Goal: Information Seeking & Learning: Learn about a topic

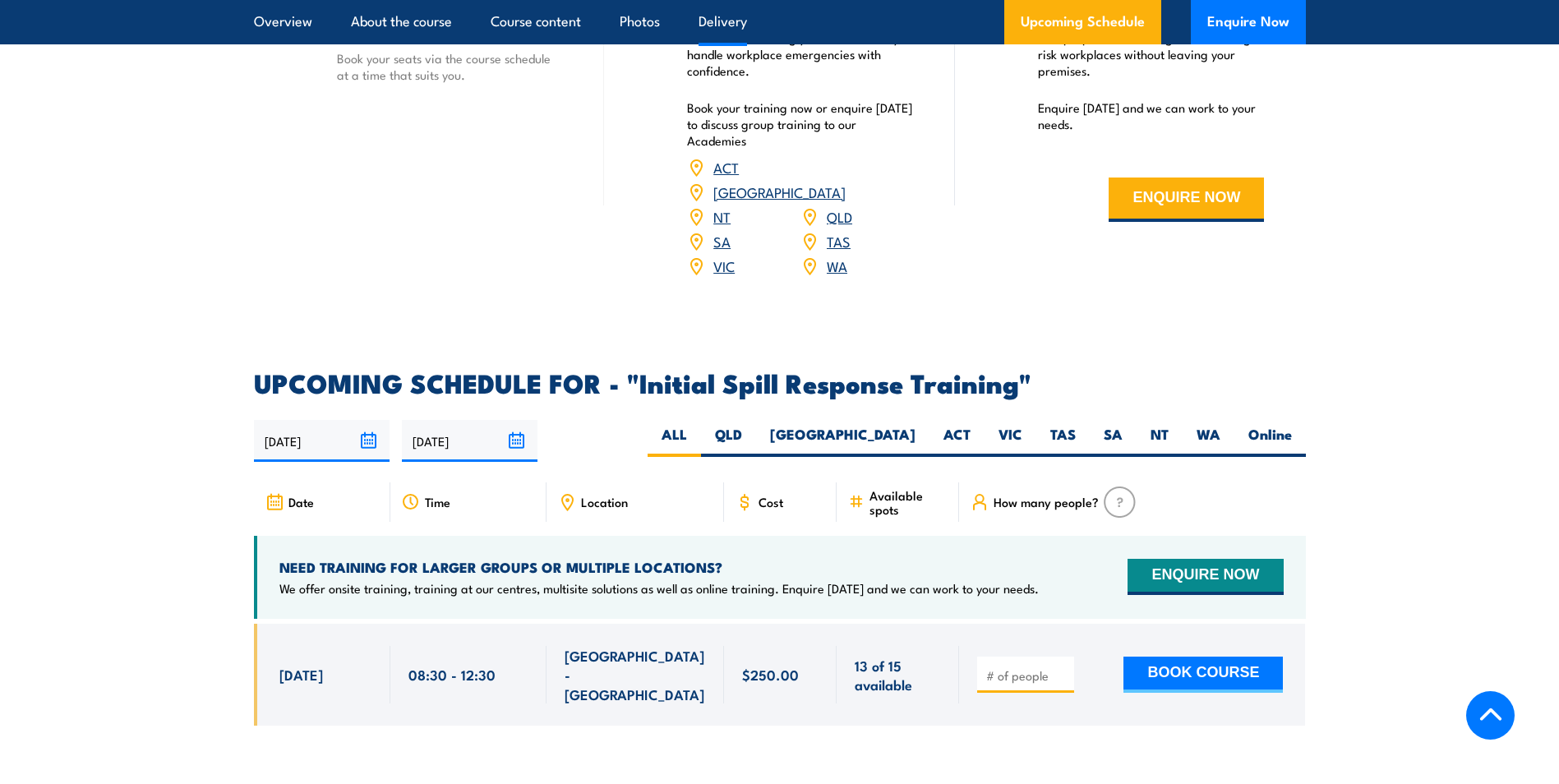
scroll to position [2136, 0]
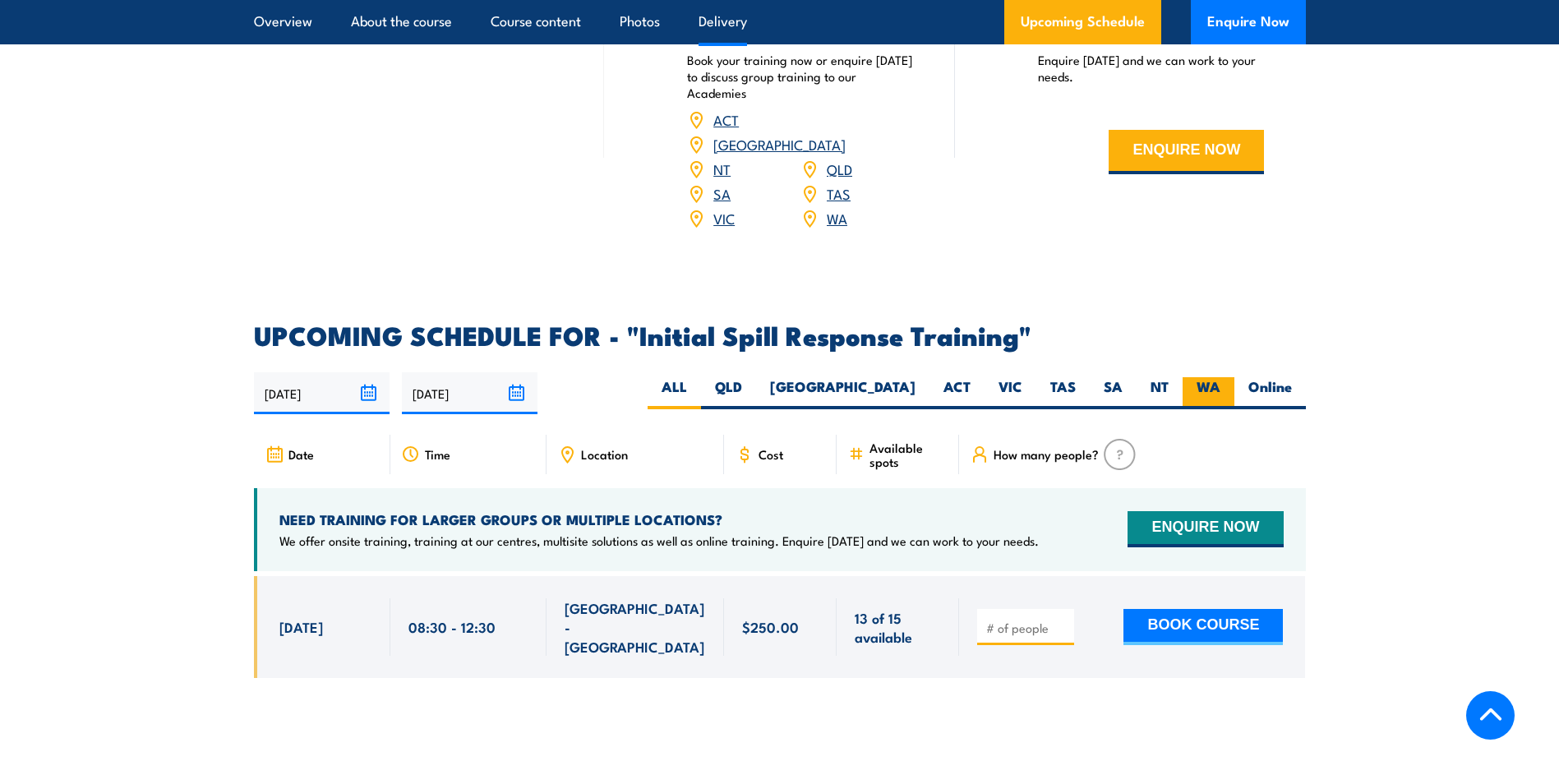
click at [1209, 378] on label "WA" at bounding box center [1208, 393] width 51 height 32
click at [1221, 378] on input "WA" at bounding box center [1225, 382] width 10 height 10
radio input "true"
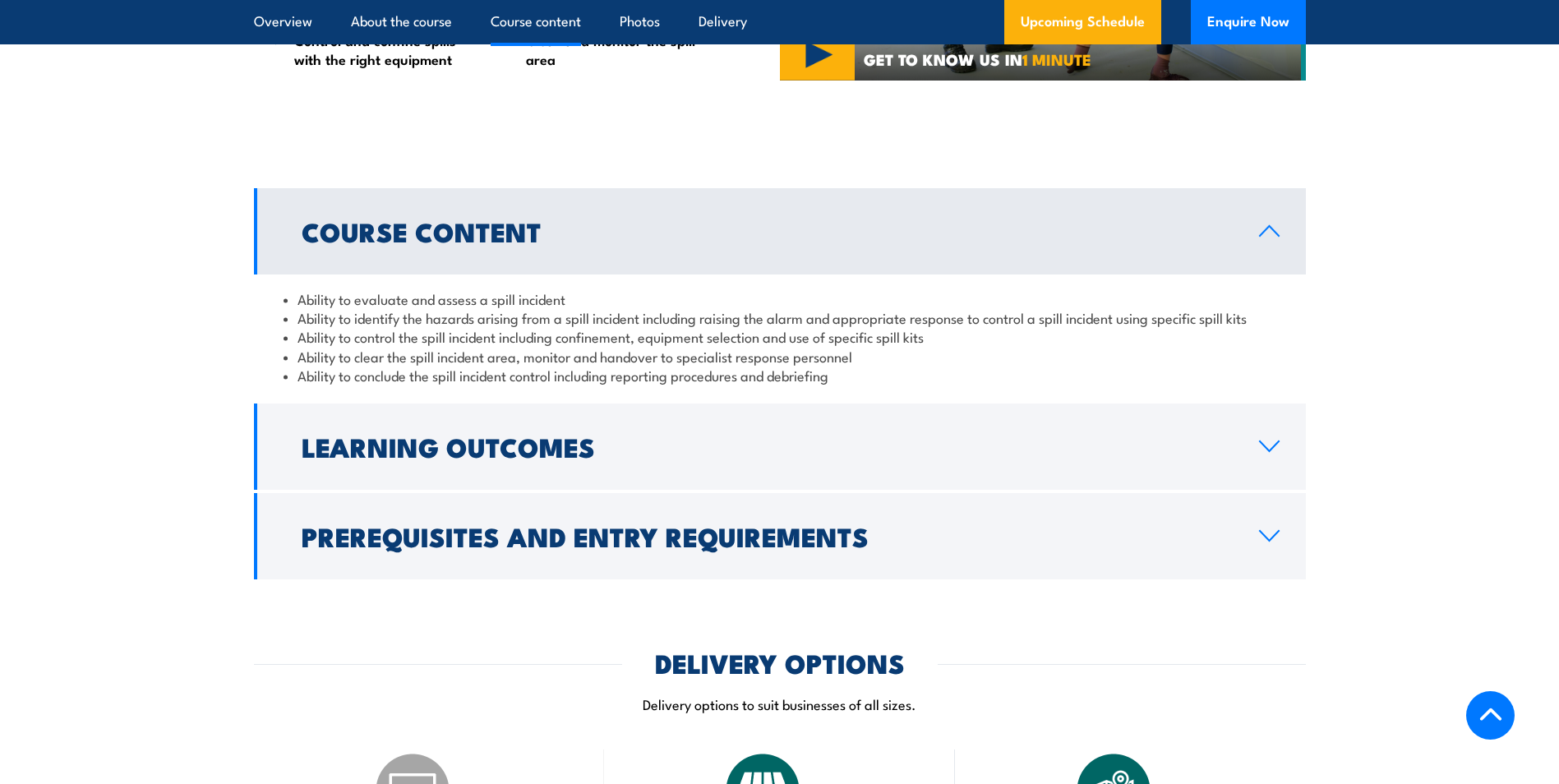
scroll to position [1315, 0]
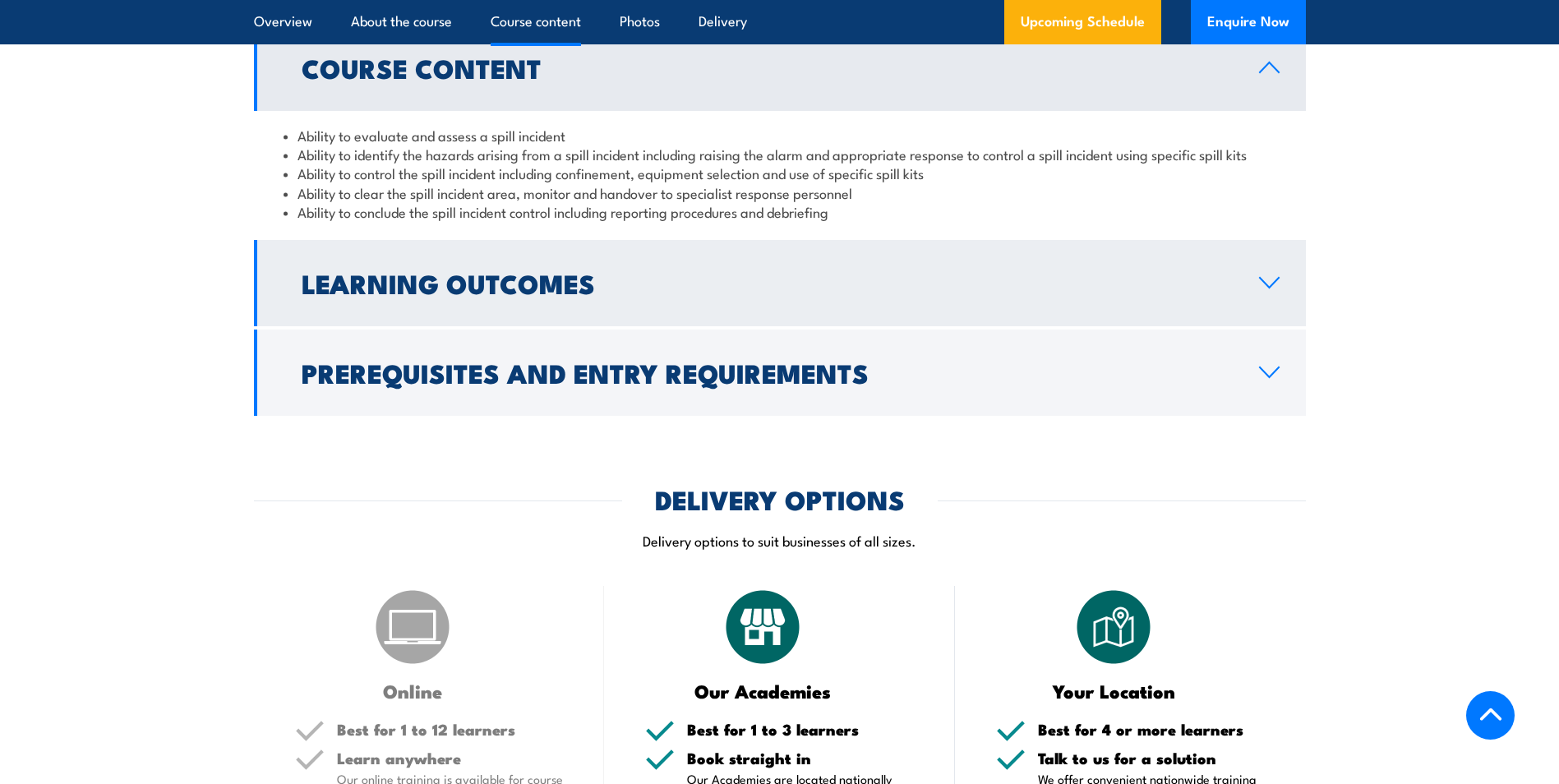
click at [1267, 282] on icon at bounding box center [1269, 282] width 22 height 13
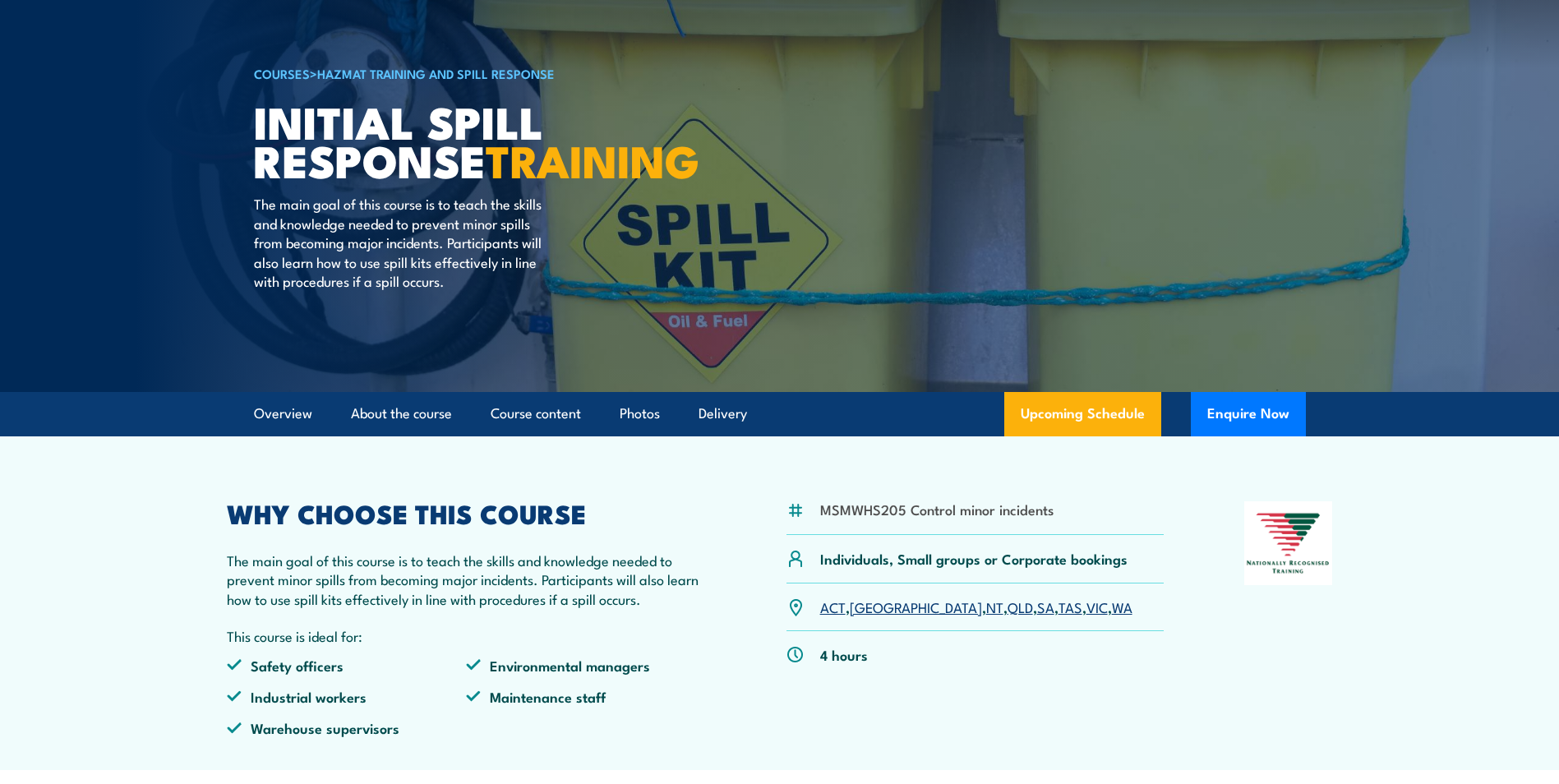
scroll to position [0, 0]
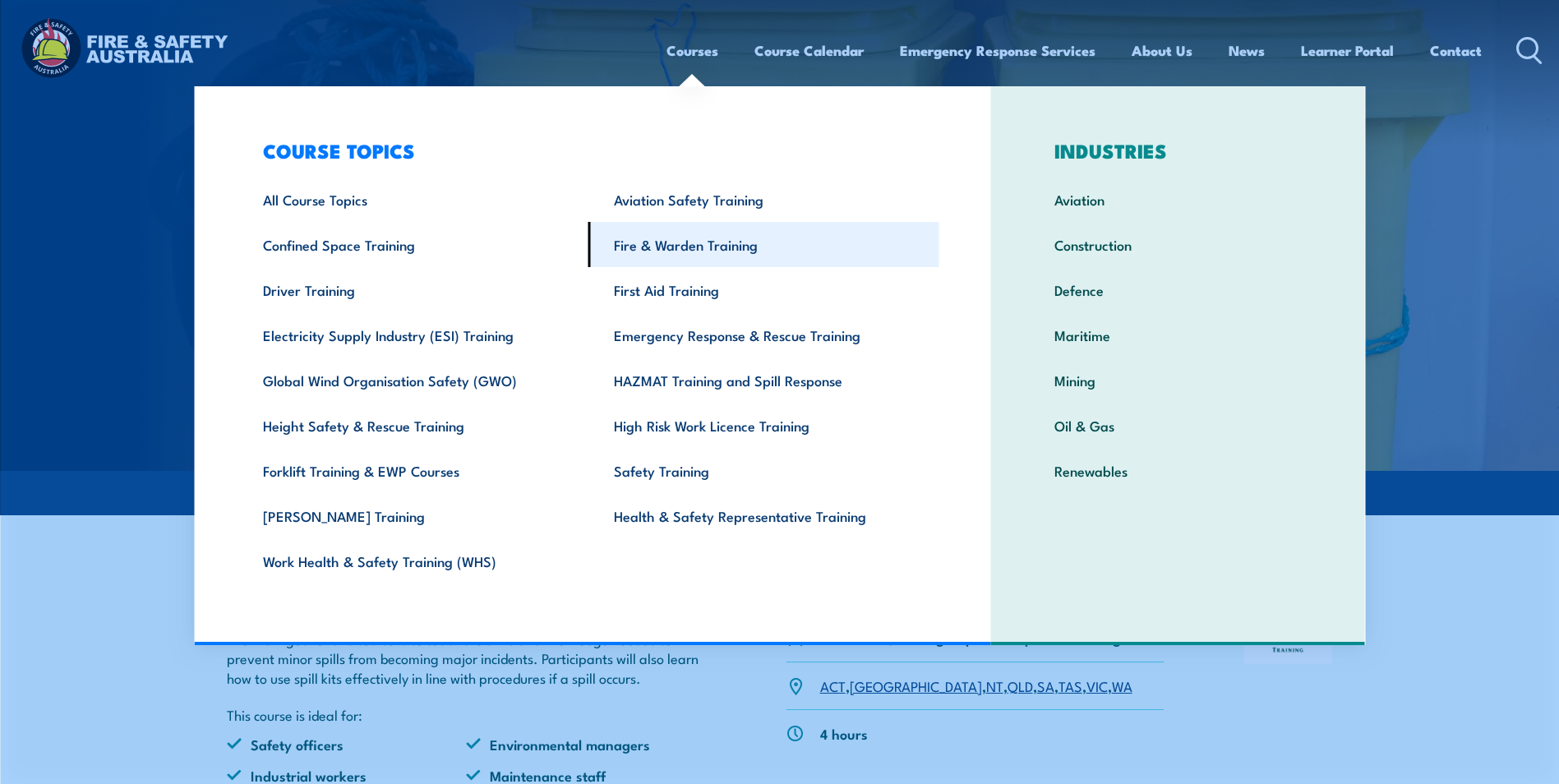
click at [739, 252] on link "Fire & Warden Training" at bounding box center [764, 244] width 350 height 45
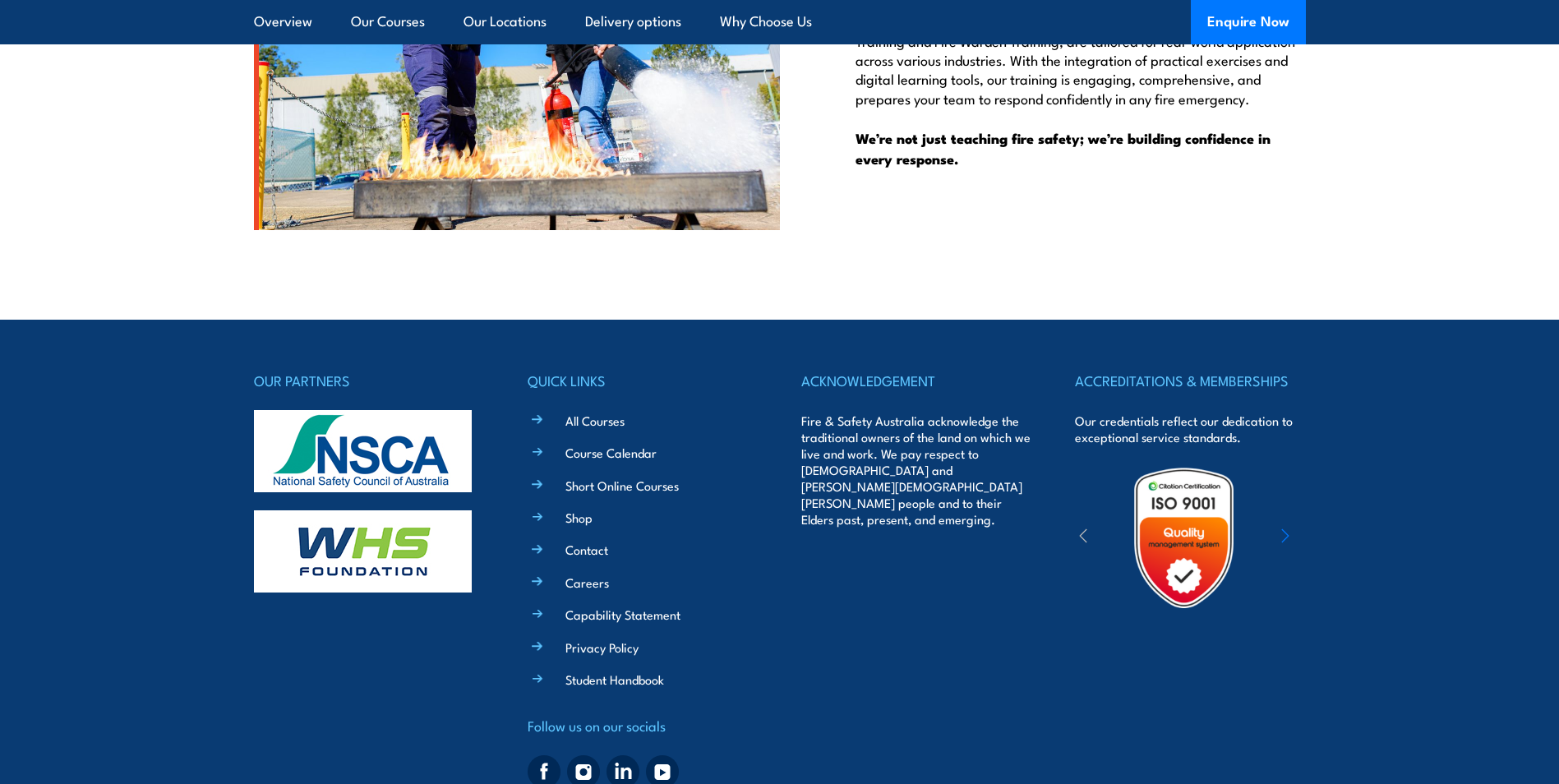
scroll to position [4312, 0]
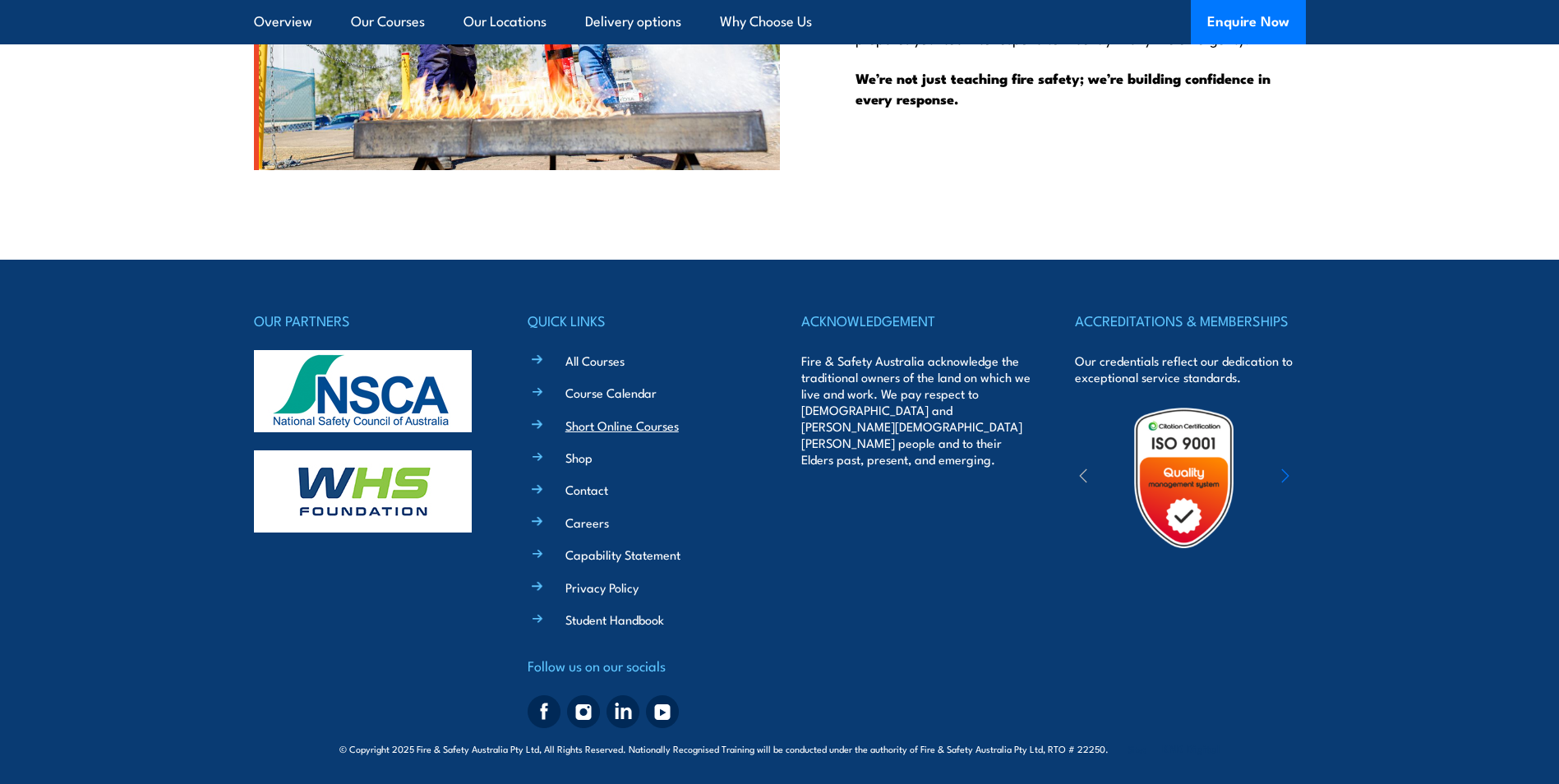
click at [609, 421] on link "Short Online Courses" at bounding box center [622, 425] width 113 height 17
